Goal: Navigation & Orientation: Find specific page/section

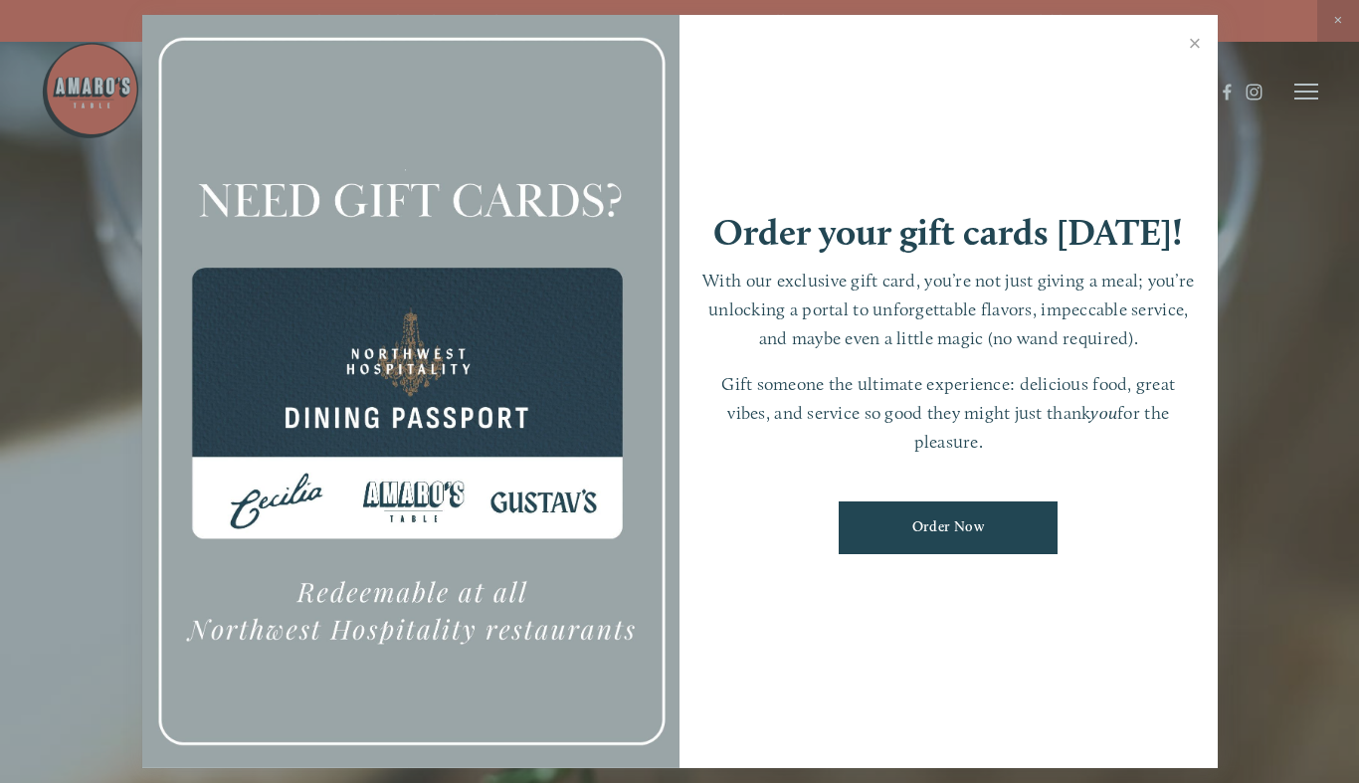
scroll to position [42, 0]
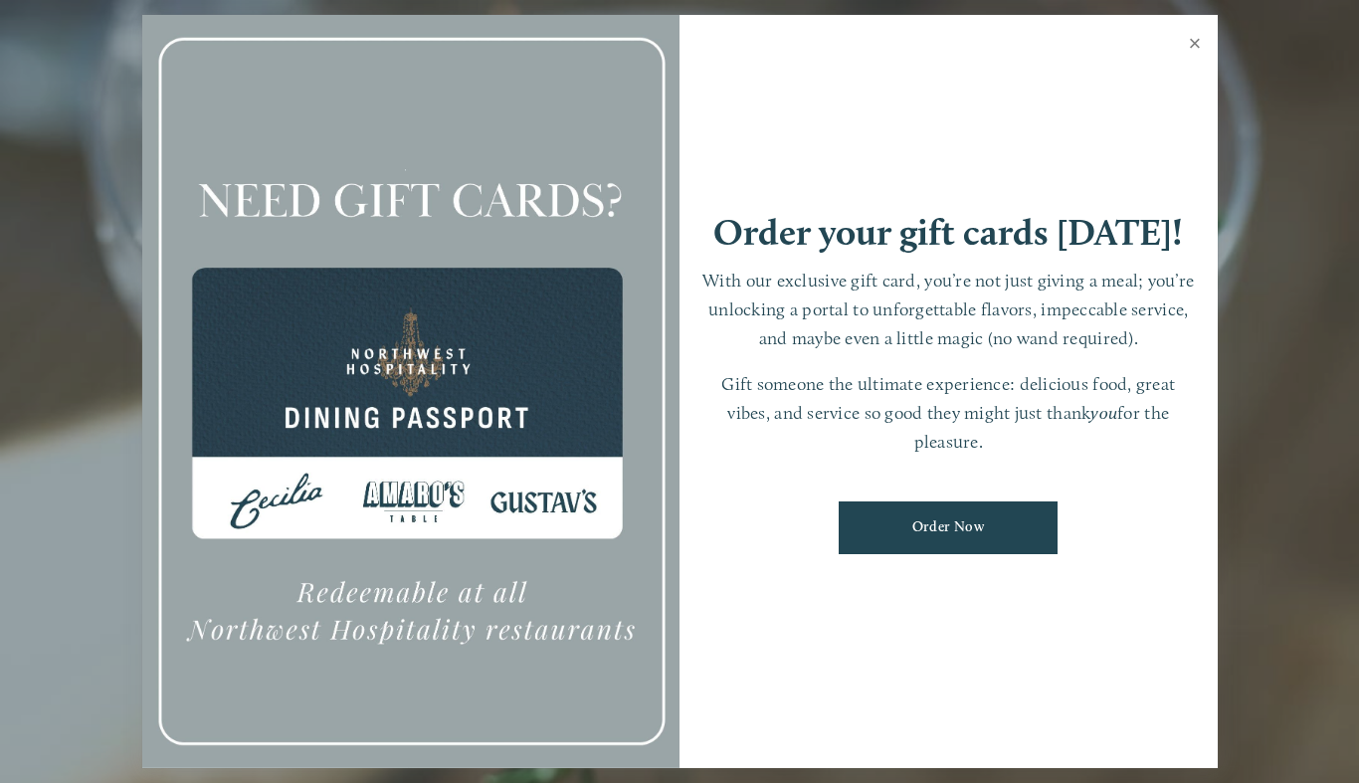
click at [1200, 42] on link "Close" at bounding box center [1195, 46] width 39 height 56
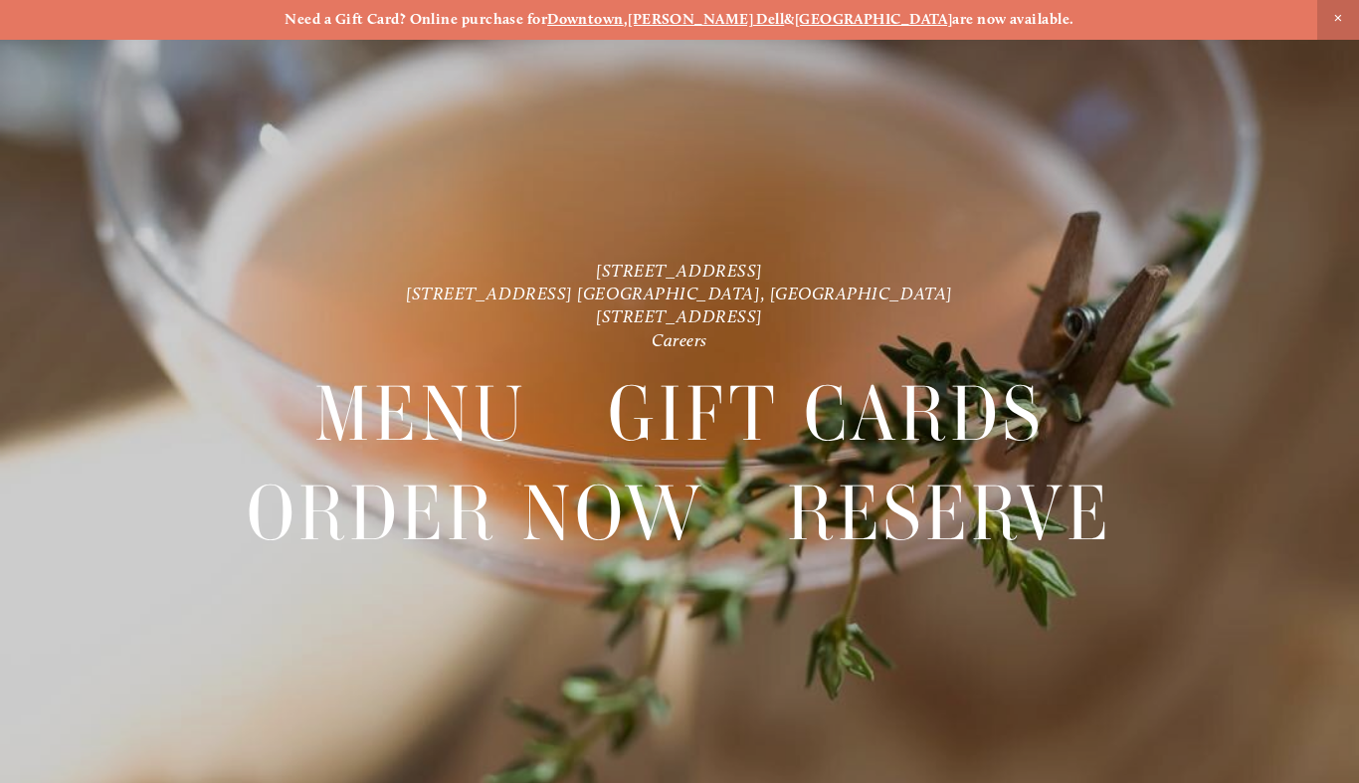
scroll to position [0, 0]
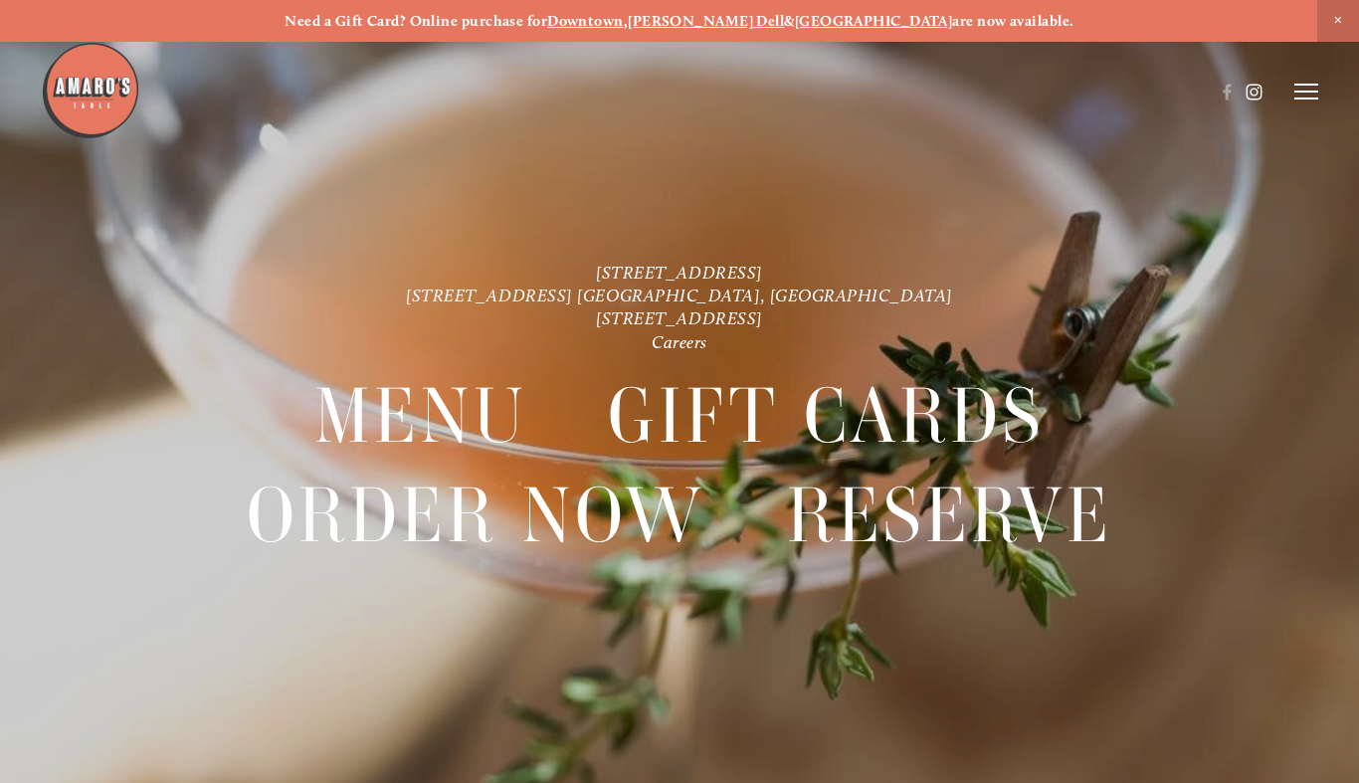
click at [1257, 101] on use at bounding box center [1254, 92] width 34 height 34
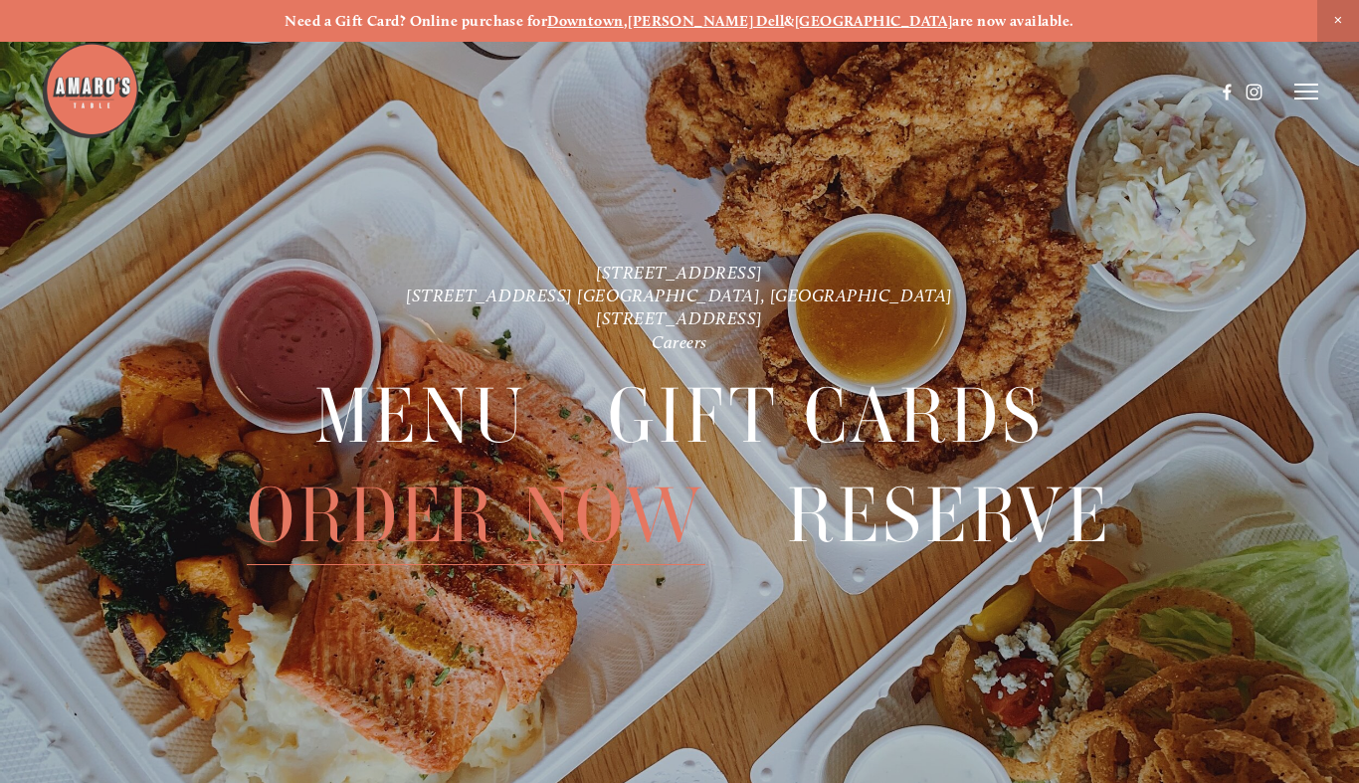
click at [433, 519] on span "Order Now" at bounding box center [476, 516] width 459 height 99
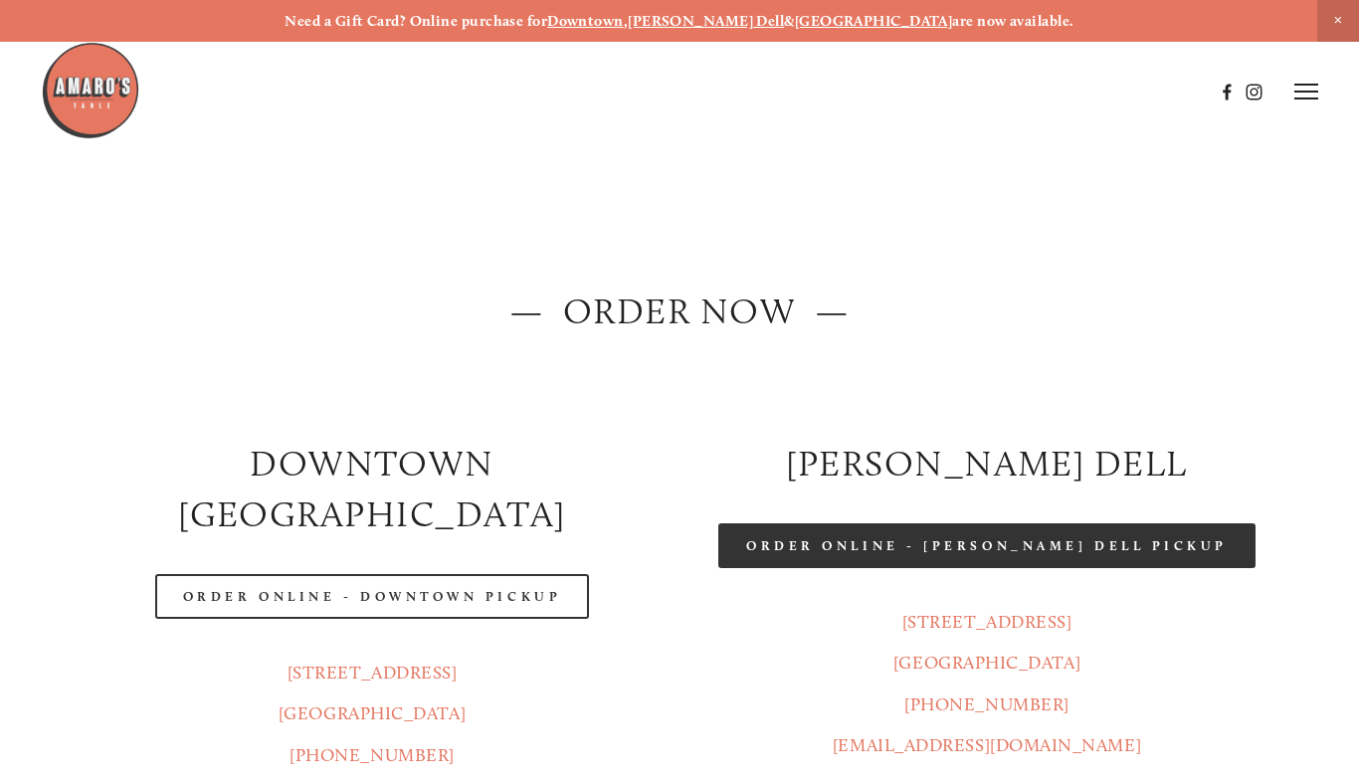
click at [996, 546] on link "Order Online - [PERSON_NAME] Dell Pickup" at bounding box center [987, 545] width 537 height 45
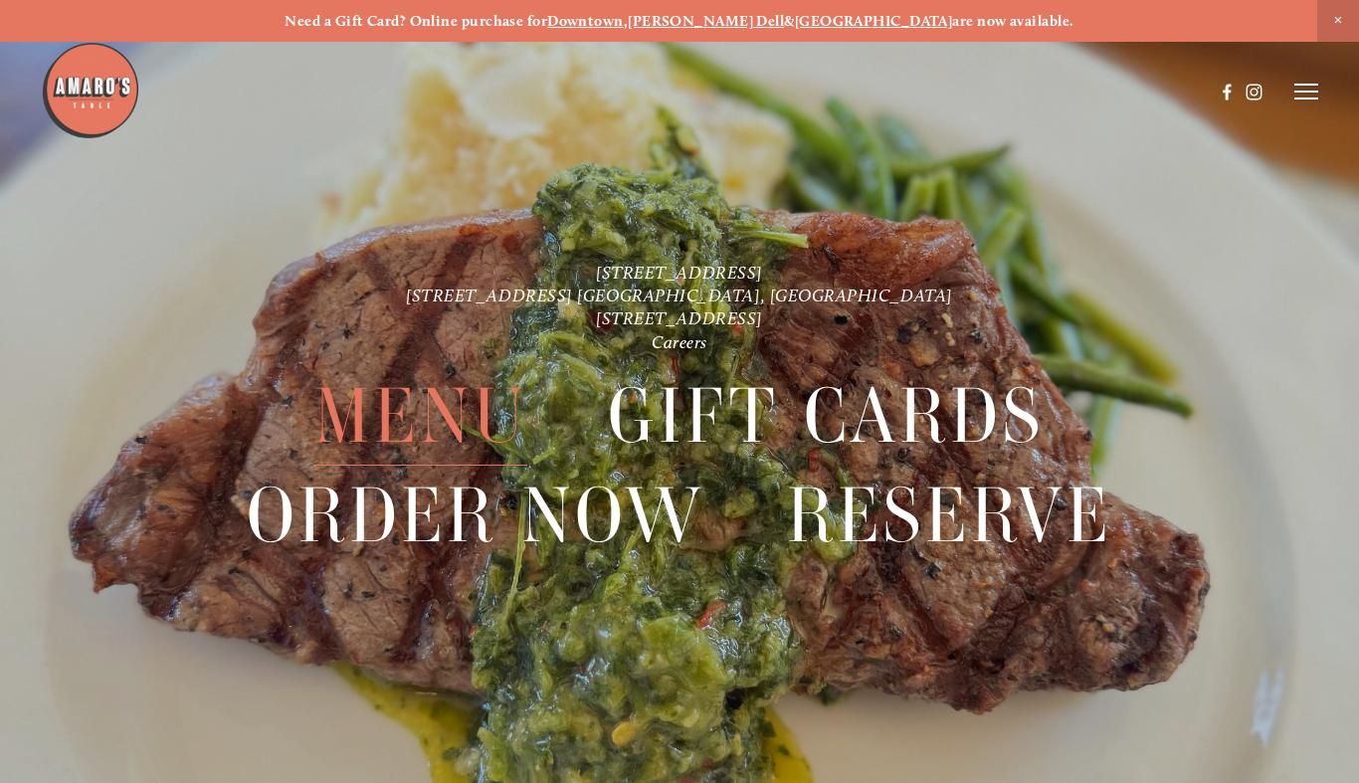
click at [464, 408] on span "Menu" at bounding box center [420, 416] width 212 height 99
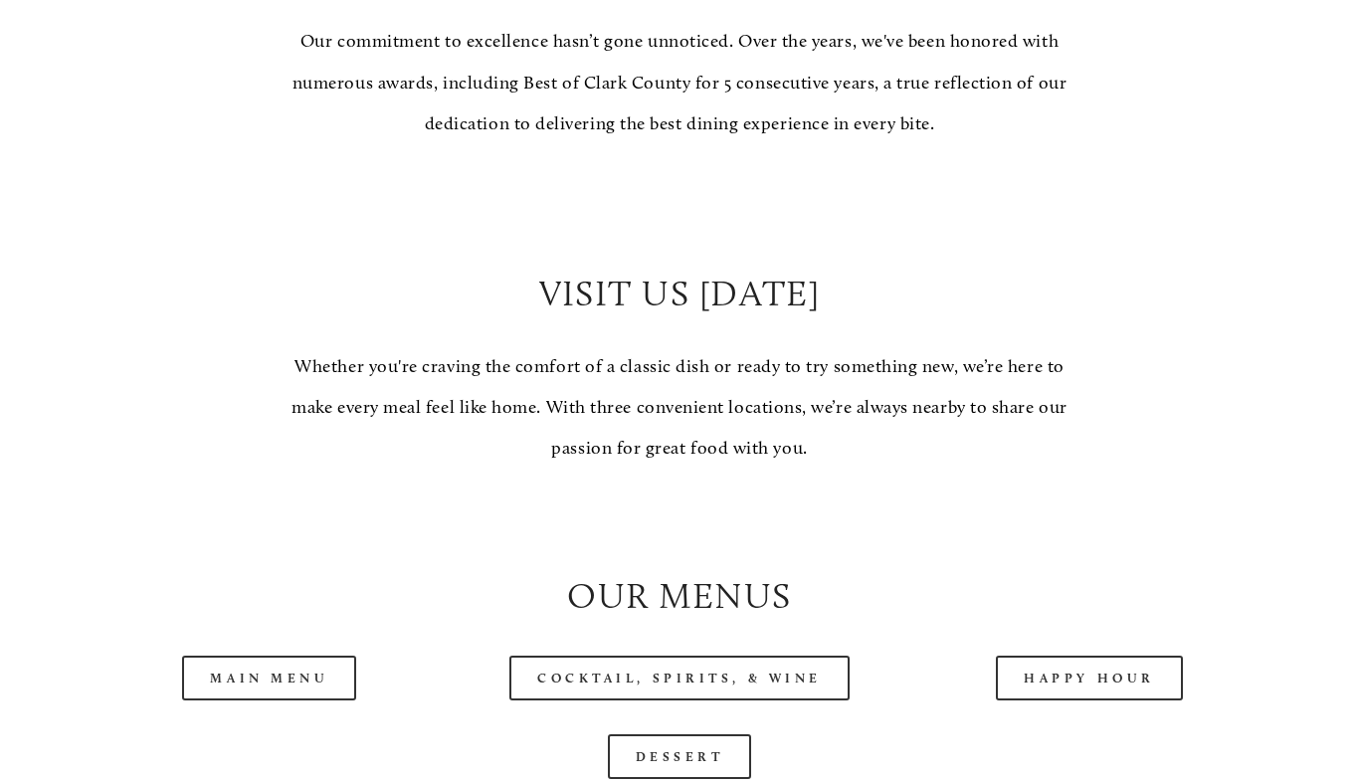
scroll to position [1449, 0]
click at [275, 673] on link "Main Menu" at bounding box center [269, 676] width 174 height 45
